Goal: Navigation & Orientation: Find specific page/section

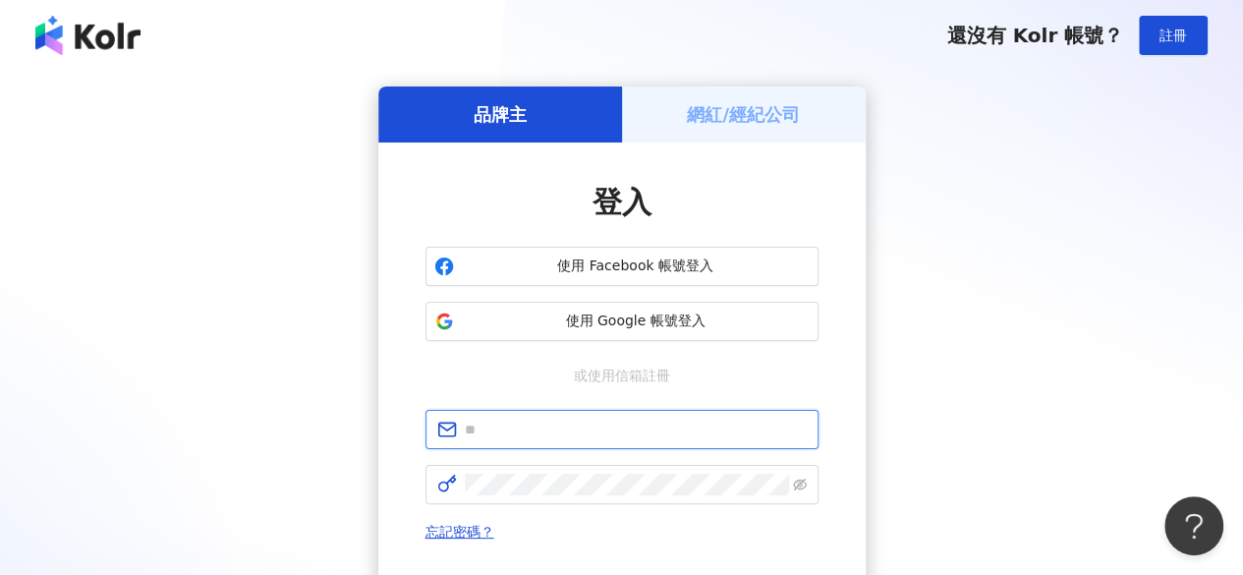
click at [570, 432] on input "text" at bounding box center [636, 430] width 342 height 22
type input "**********"
